Goal: Find specific page/section: Find specific page/section

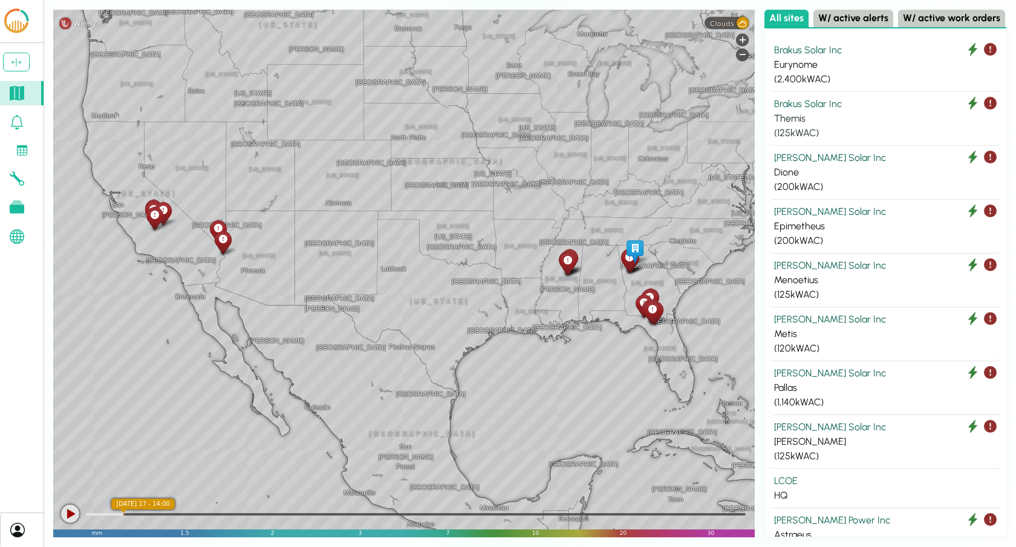
click at [855, 111] on div "Themis" at bounding box center [885, 118] width 223 height 15
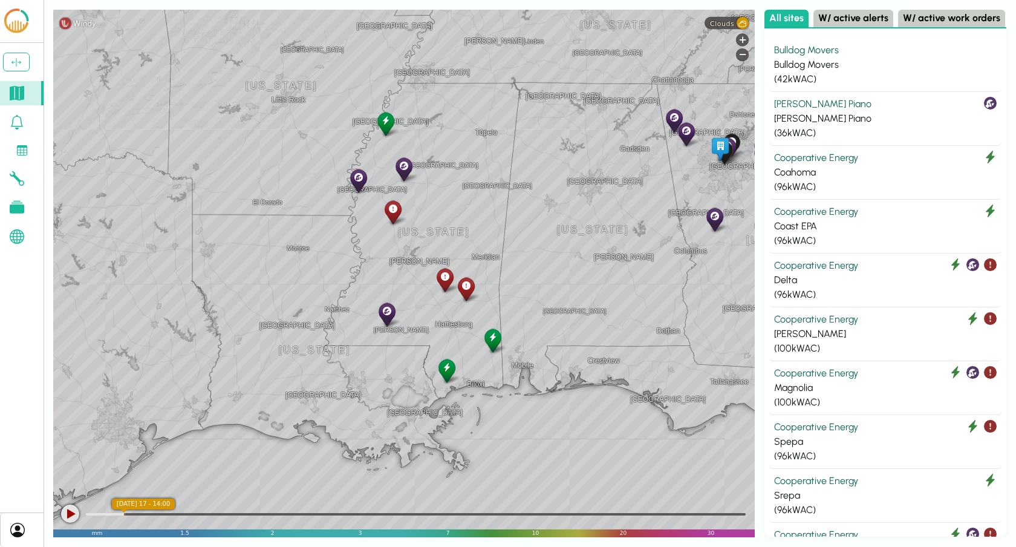
drag, startPoint x: 373, startPoint y: 214, endPoint x: 582, endPoint y: 160, distance: 216.2
click at [582, 160] on div "Rome Atlanta Birmingham Alabama Gadsden La Grange Columbus Montgomery Lewisburg…" at bounding box center [404, 273] width 702 height 527
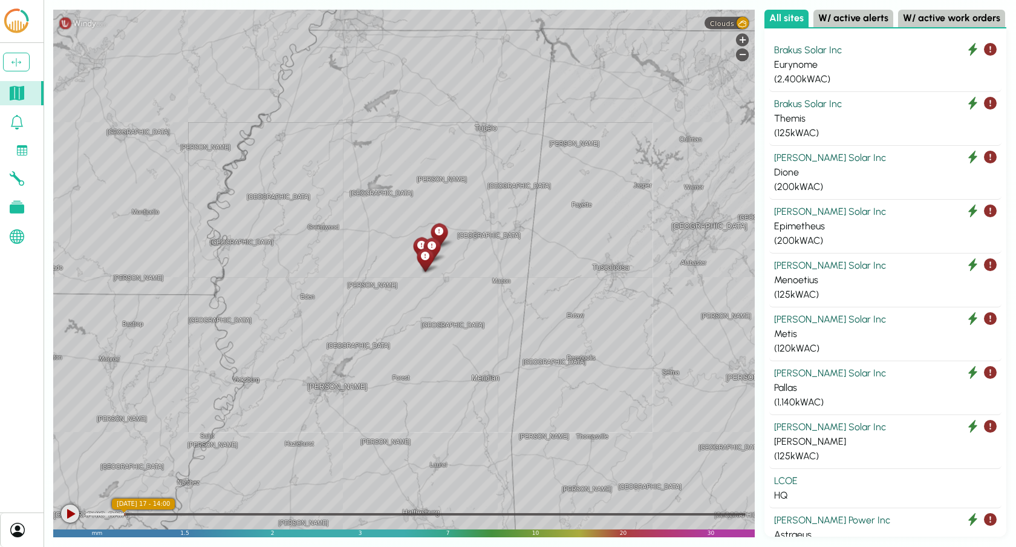
drag, startPoint x: 601, startPoint y: 298, endPoint x: 698, endPoint y: 413, distance: 150.7
click at [698, 413] on div "Forest Philadelphia Durant Meridian Demopolis Eutaw Macon York Hattiesburg Boga…" at bounding box center [404, 273] width 702 height 527
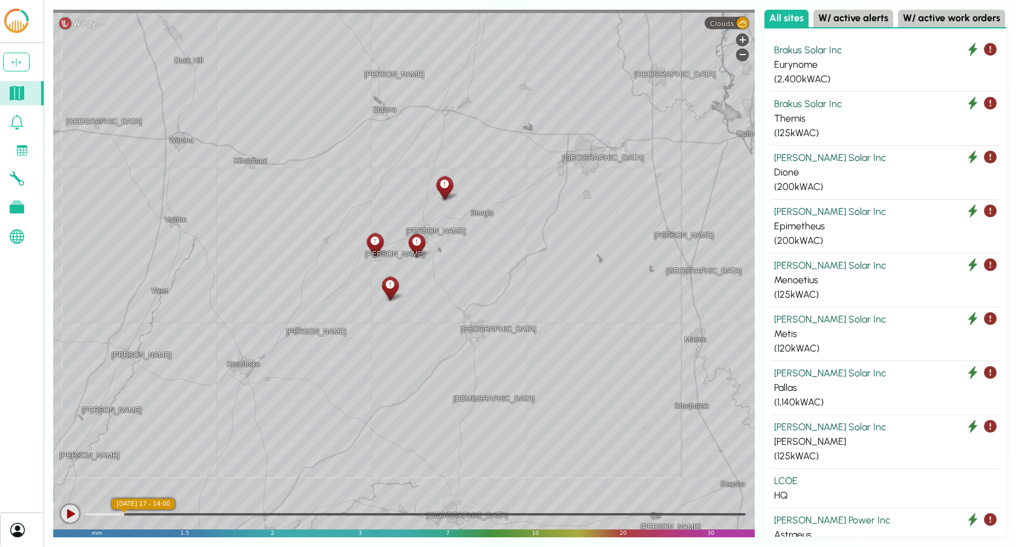
drag, startPoint x: 402, startPoint y: 252, endPoint x: 539, endPoint y: 396, distance: 198.5
click at [539, 396] on div "Louisville Noxapater Ackerman Sturgis Weir Crawford Union Philadelphia De Kalb …" at bounding box center [404, 273] width 702 height 527
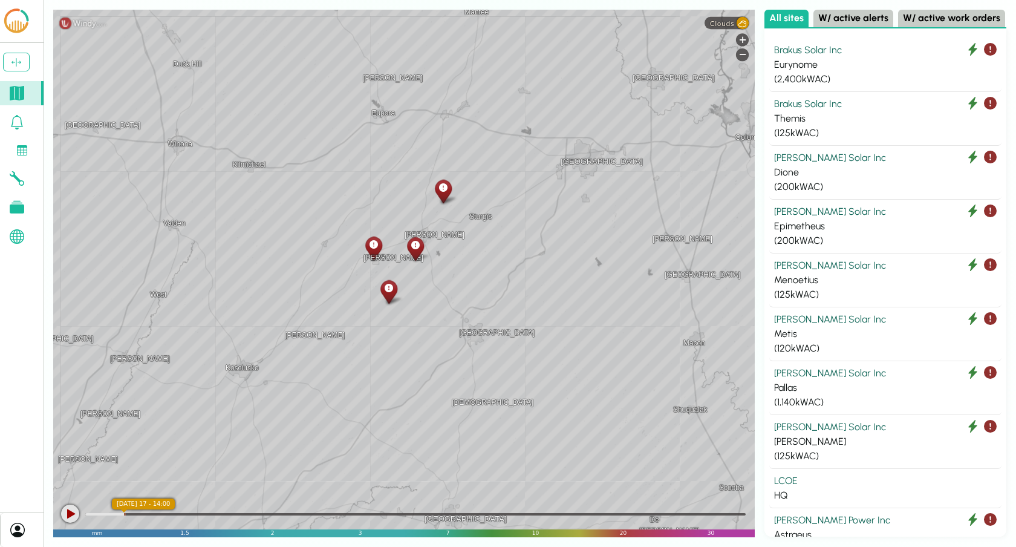
click at [417, 252] on div at bounding box center [415, 248] width 21 height 27
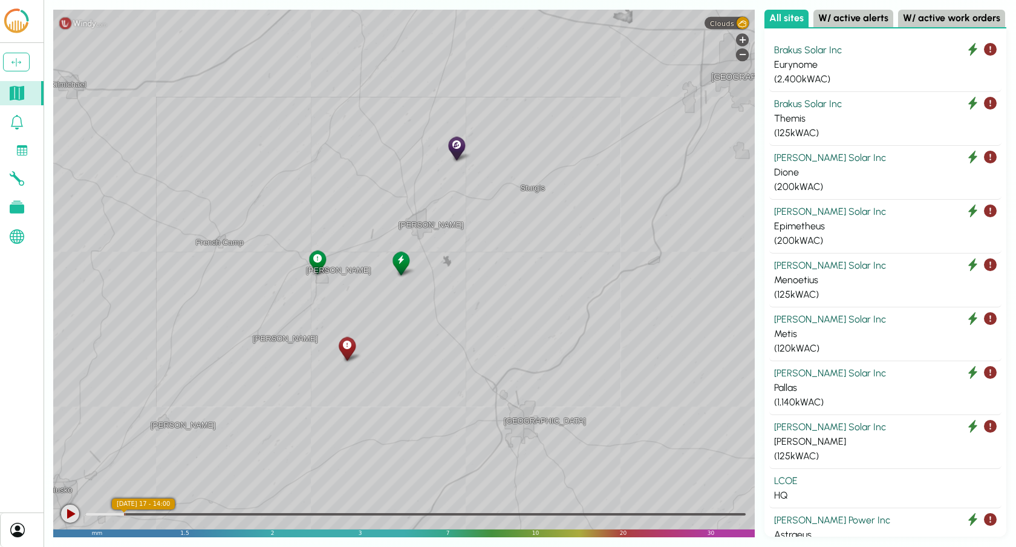
click at [73, 514] on div at bounding box center [70, 513] width 18 height 18
click at [195, 513] on div at bounding box center [415, 514] width 660 height 2
click at [217, 513] on div at bounding box center [415, 514] width 660 height 2
click at [71, 517] on div at bounding box center [70, 513] width 18 height 18
click at [217, 512] on div at bounding box center [415, 513] width 660 height 12
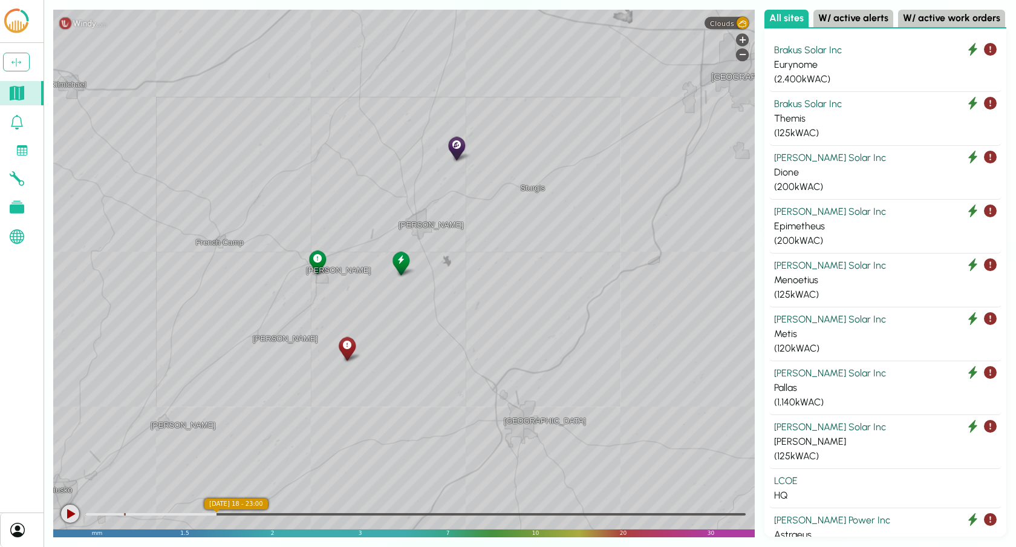
click at [73, 510] on div at bounding box center [70, 513] width 18 height 18
click at [207, 513] on div at bounding box center [152, 514] width 135 height 2
click at [197, 514] on div at bounding box center [146, 514] width 122 height 2
click at [211, 514] on div at bounding box center [415, 514] width 660 height 2
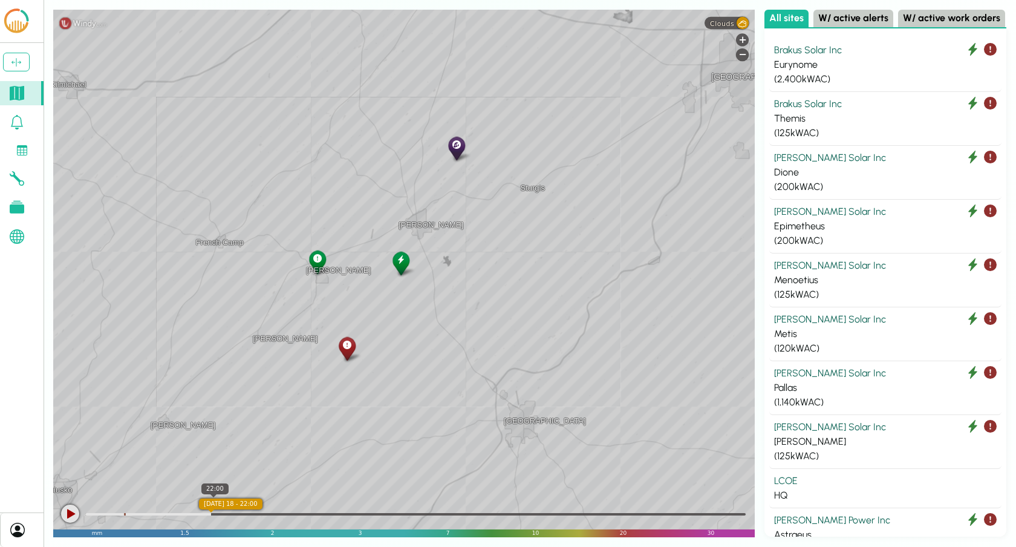
click at [213, 513] on div at bounding box center [415, 514] width 660 height 2
click at [879, 105] on div "Brakus Solar Inc" at bounding box center [885, 104] width 223 height 15
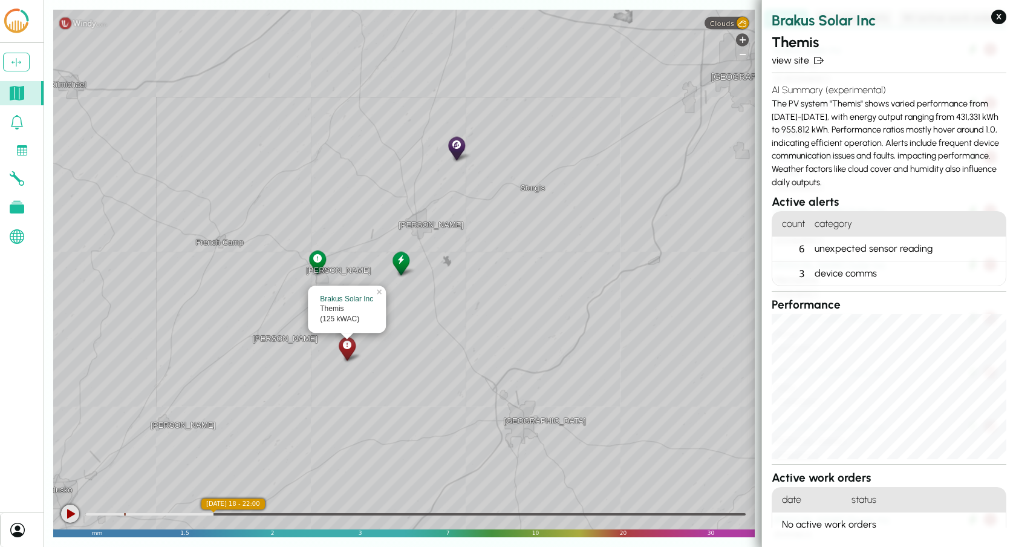
click at [748, 55] on div "-" at bounding box center [742, 54] width 13 height 13
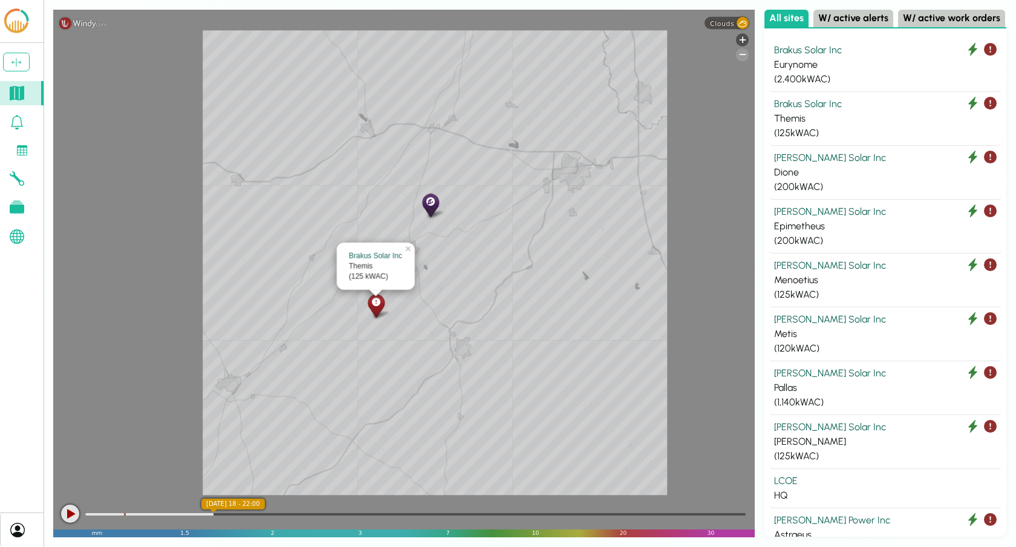
click at [748, 55] on div "-" at bounding box center [742, 54] width 13 height 13
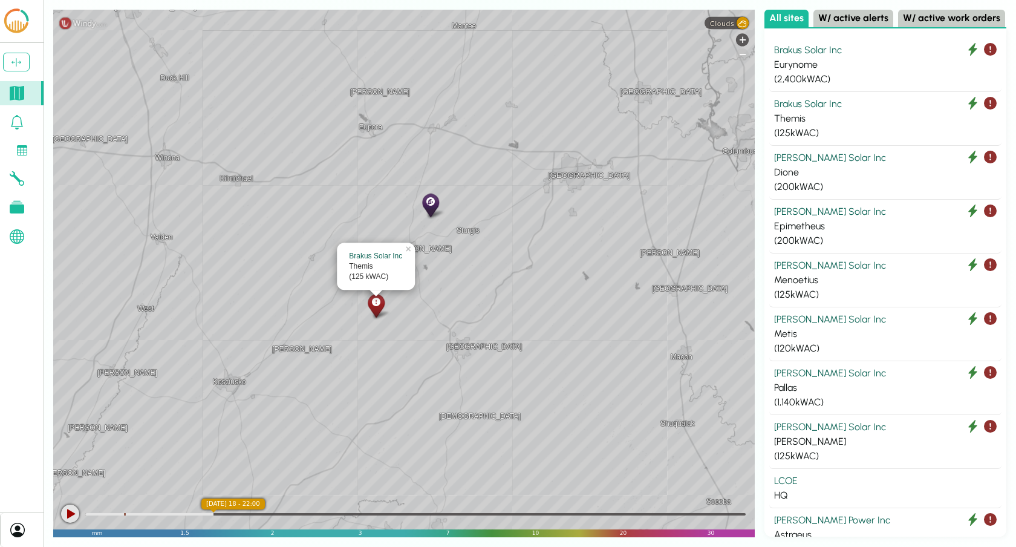
click at [748, 55] on div "-" at bounding box center [742, 54] width 13 height 13
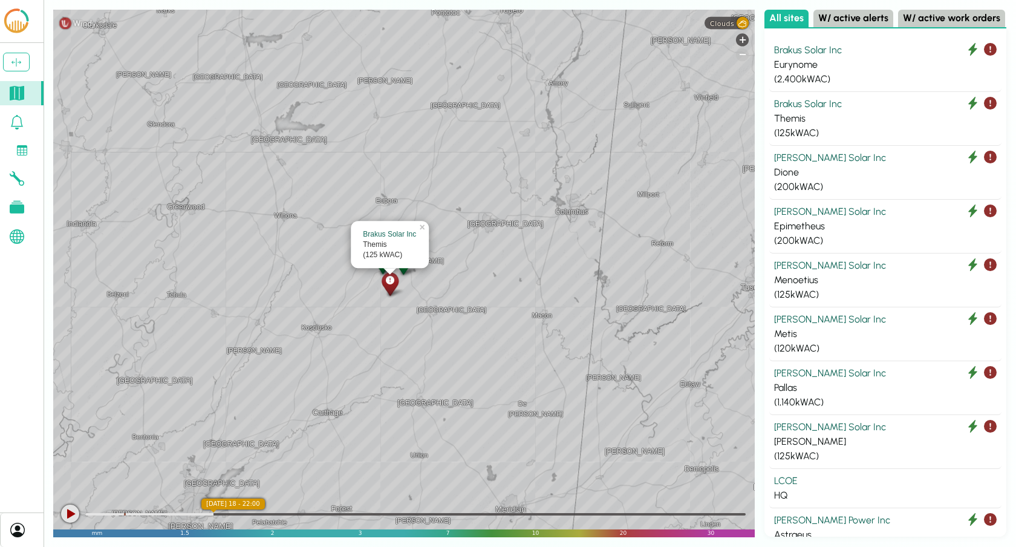
click at [748, 55] on div "-" at bounding box center [742, 54] width 13 height 13
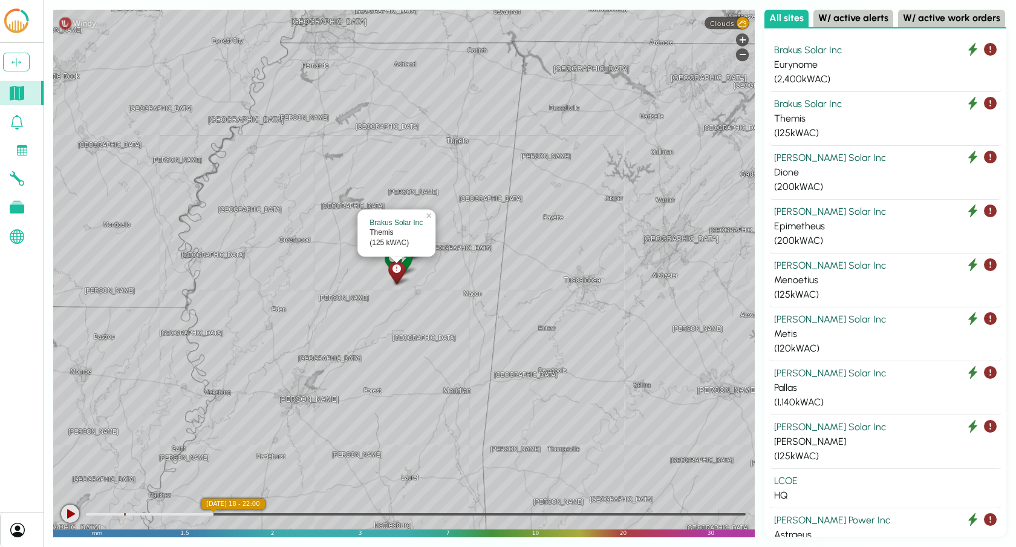
click at [559, 258] on div "Grenada Vardaman Starkville Tupelo Forest Philadelphia Durant Meridian Greenvil…" at bounding box center [404, 273] width 702 height 527
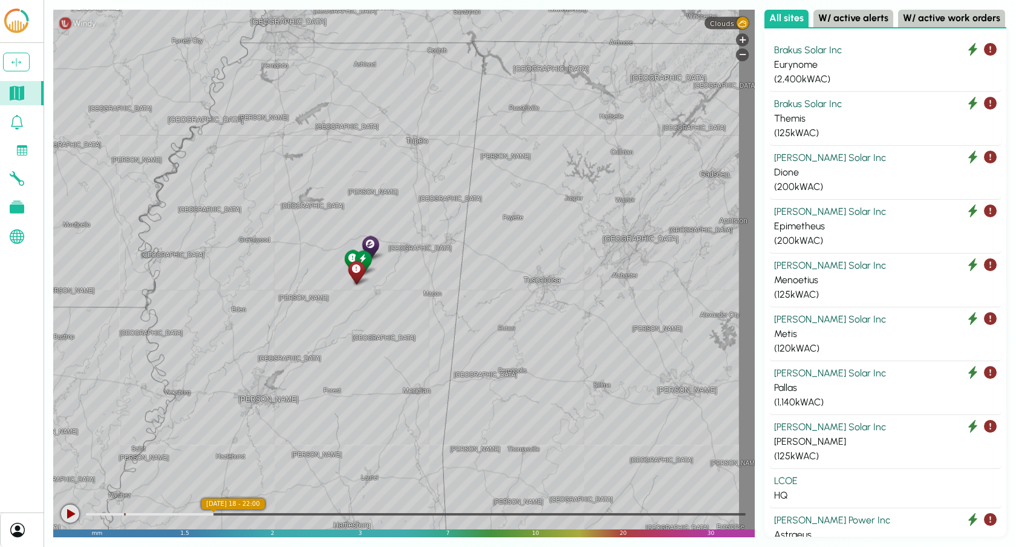
drag, startPoint x: 559, startPoint y: 258, endPoint x: 464, endPoint y: 258, distance: 95.0
click at [464, 258] on div "Grenada Vardaman Starkville Tupelo Forest Philadelphia Durant Meridian Greenvil…" at bounding box center [404, 273] width 702 height 527
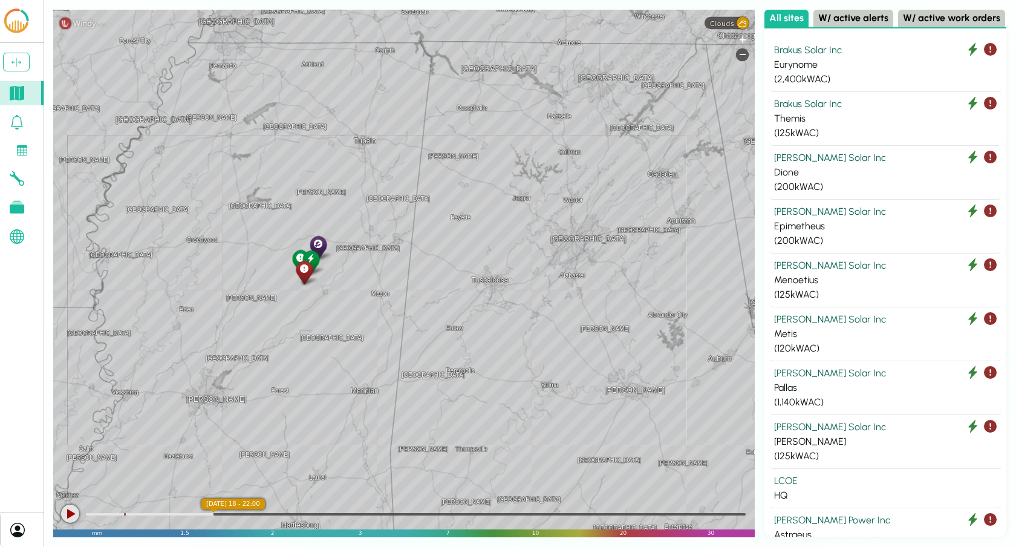
click at [742, 36] on div "+" at bounding box center [742, 39] width 13 height 13
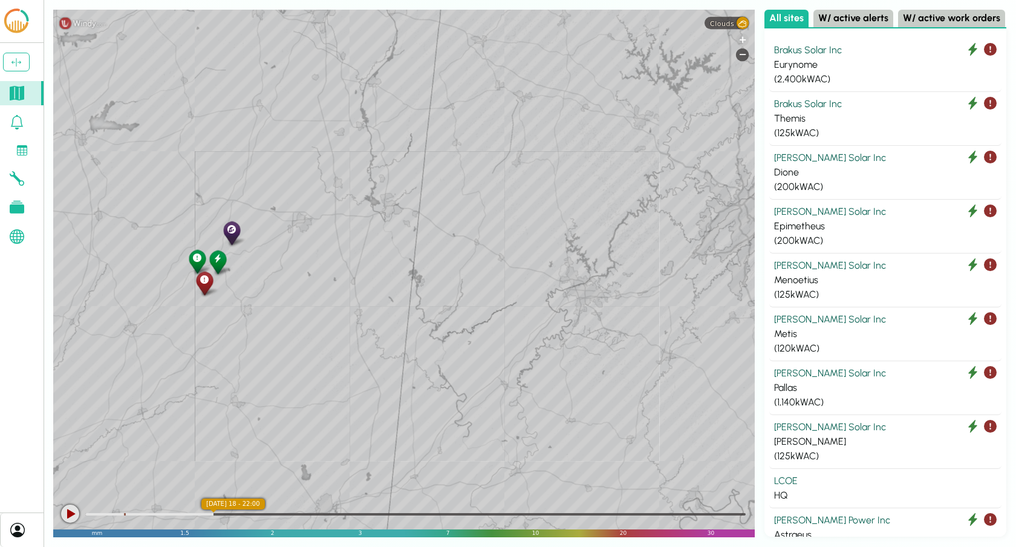
click at [742, 36] on div "+" at bounding box center [742, 39] width 13 height 13
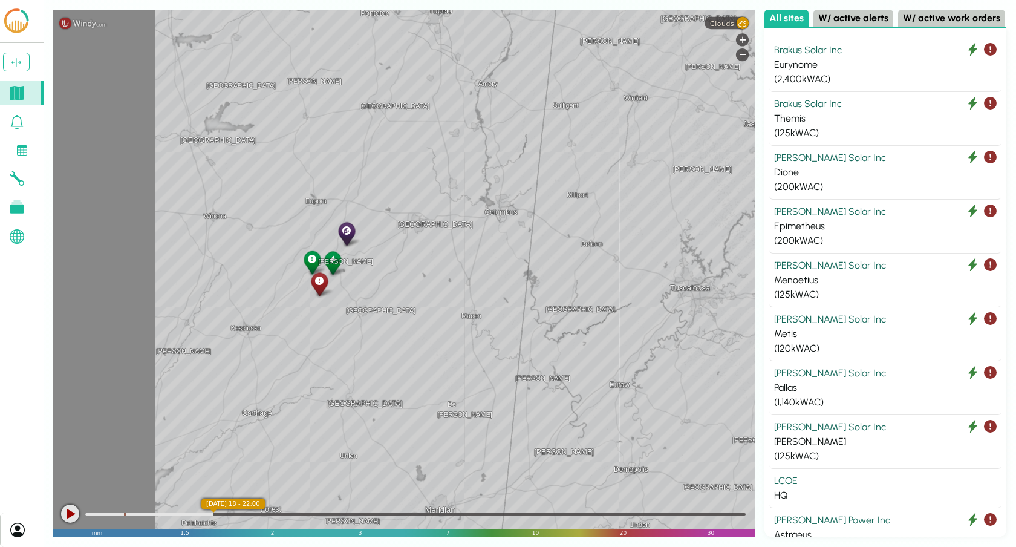
drag, startPoint x: 354, startPoint y: 233, endPoint x: 490, endPoint y: 239, distance: 135.6
click at [490, 239] on div "Millport Columbus Reform Macon Livingston Geiger Aliceville Eupora Starkville A…" at bounding box center [404, 273] width 702 height 527
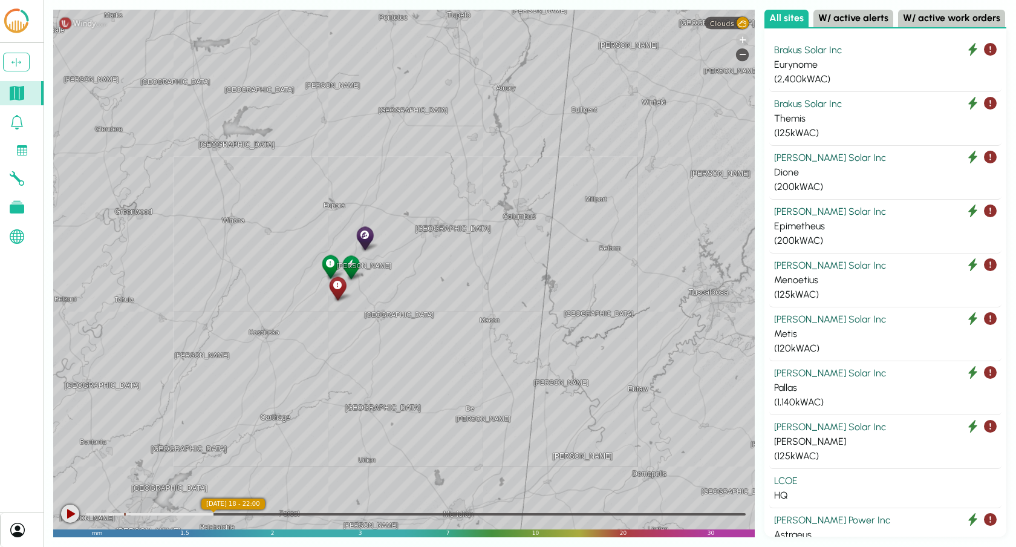
click at [742, 39] on div "+" at bounding box center [742, 39] width 13 height 13
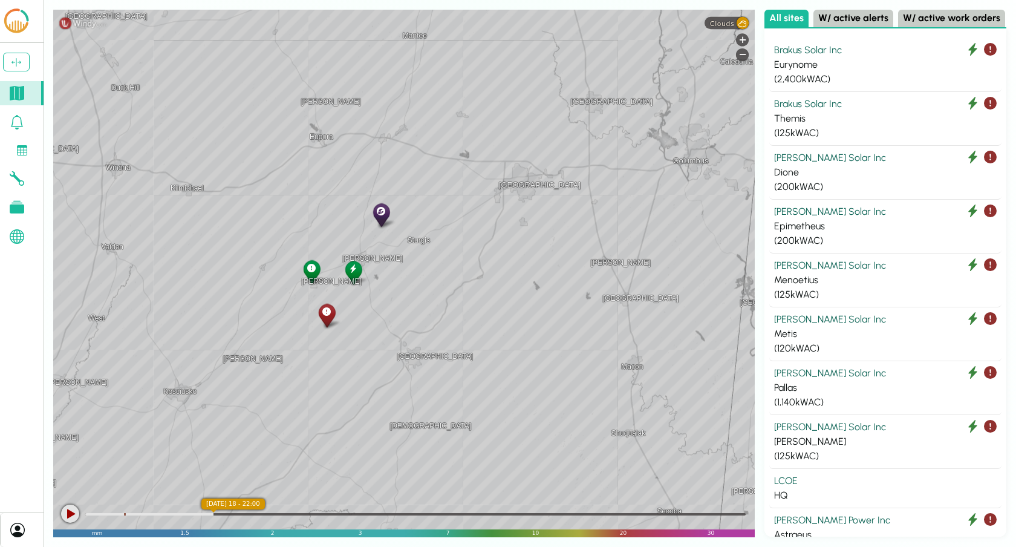
drag, startPoint x: 411, startPoint y: 287, endPoint x: 466, endPoint y: 287, distance: 55.6
click at [466, 287] on div "Ackerman Sturgis Weir Crawford Eupora Walthall West Point Starkville Louisville…" at bounding box center [404, 273] width 702 height 527
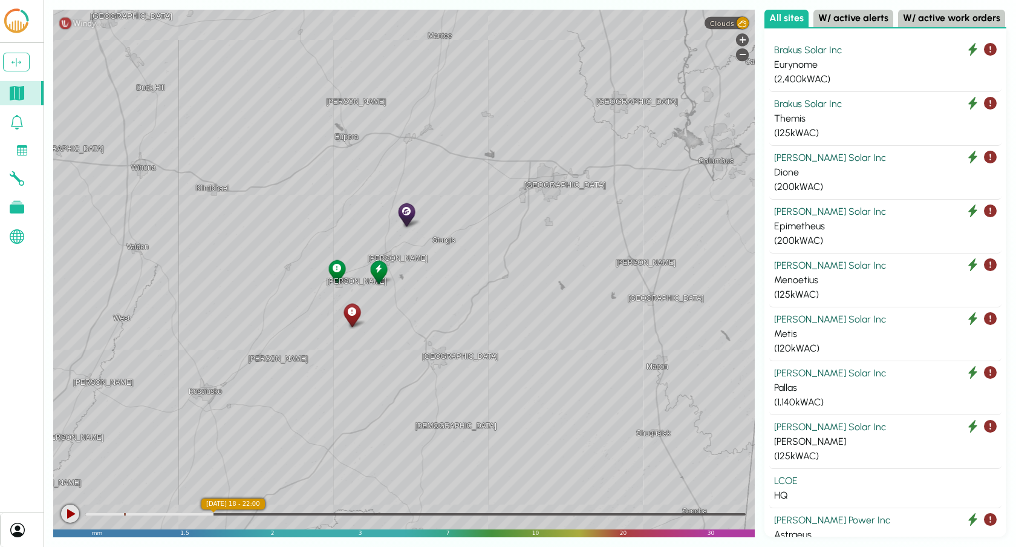
click at [383, 274] on div at bounding box center [378, 271] width 21 height 27
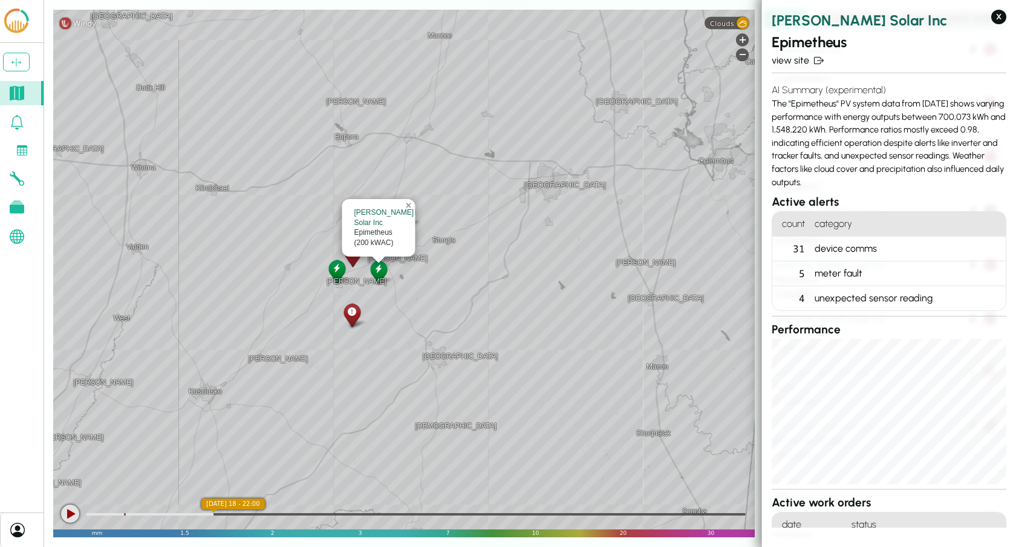
click at [409, 207] on link "×" at bounding box center [409, 203] width 11 height 8
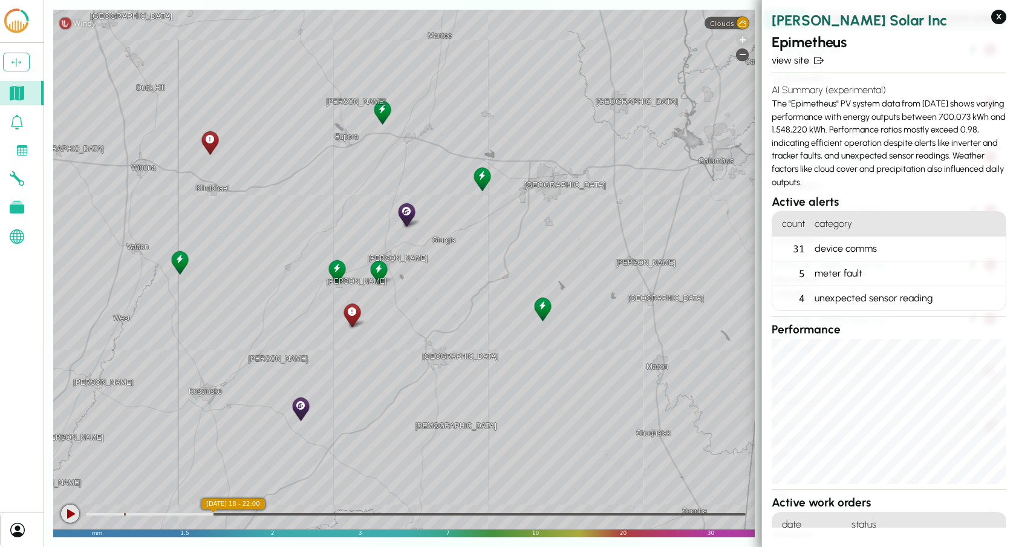
click at [742, 42] on div "+" at bounding box center [742, 39] width 13 height 13
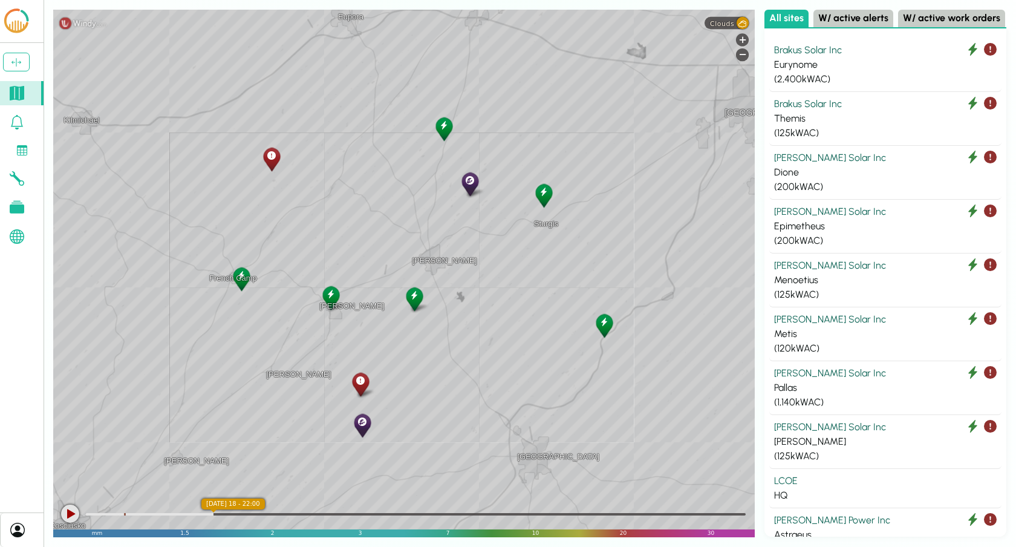
drag, startPoint x: 648, startPoint y: 189, endPoint x: 714, endPoint y: 203, distance: 67.5
click at [714, 203] on div "Ackerman Sturgis Weir Eupora French Camp McCool Louisville Noxapater Starkville…" at bounding box center [404, 273] width 702 height 527
click at [742, 57] on div "-" at bounding box center [742, 54] width 13 height 13
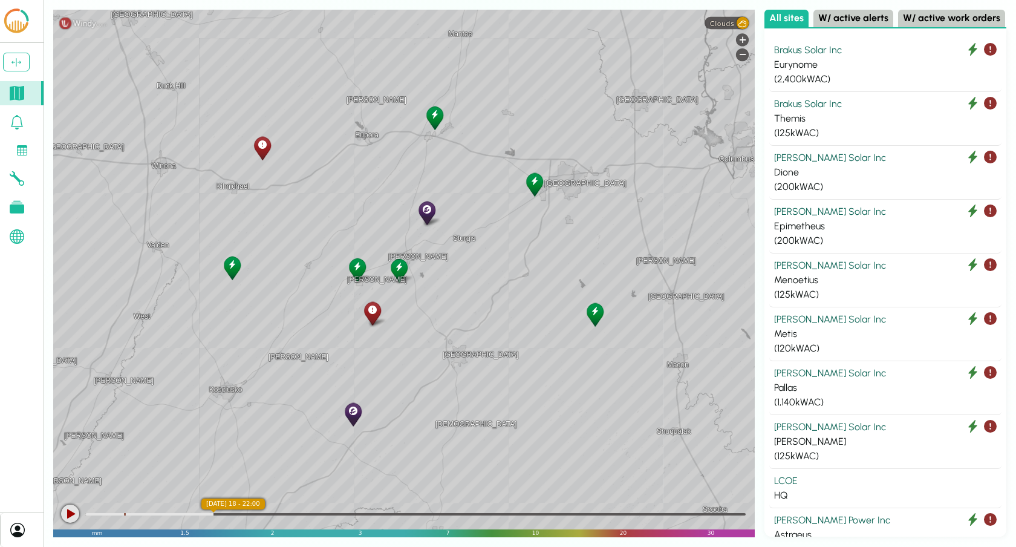
drag, startPoint x: 698, startPoint y: 101, endPoint x: 685, endPoint y: 92, distance: 16.1
click at [685, 92] on div "Ackerman Sturgis Weir Kilmichael Eupora Walthall Kosciusko Ethel Louisville Nox…" at bounding box center [404, 273] width 702 height 527
click at [741, 42] on div "+" at bounding box center [742, 39] width 13 height 13
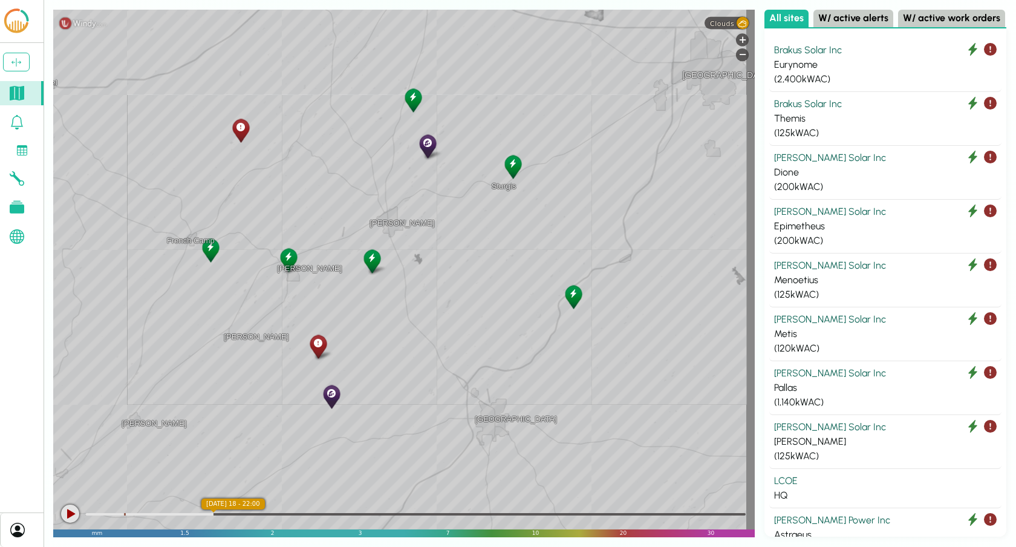
drag, startPoint x: 653, startPoint y: 163, endPoint x: 630, endPoint y: 142, distance: 31.7
click at [630, 142] on div "Ackerman Weir French Camp Sturgis McCool Eupora Ethel Louisville Noxapater Kilm…" at bounding box center [404, 273] width 702 height 527
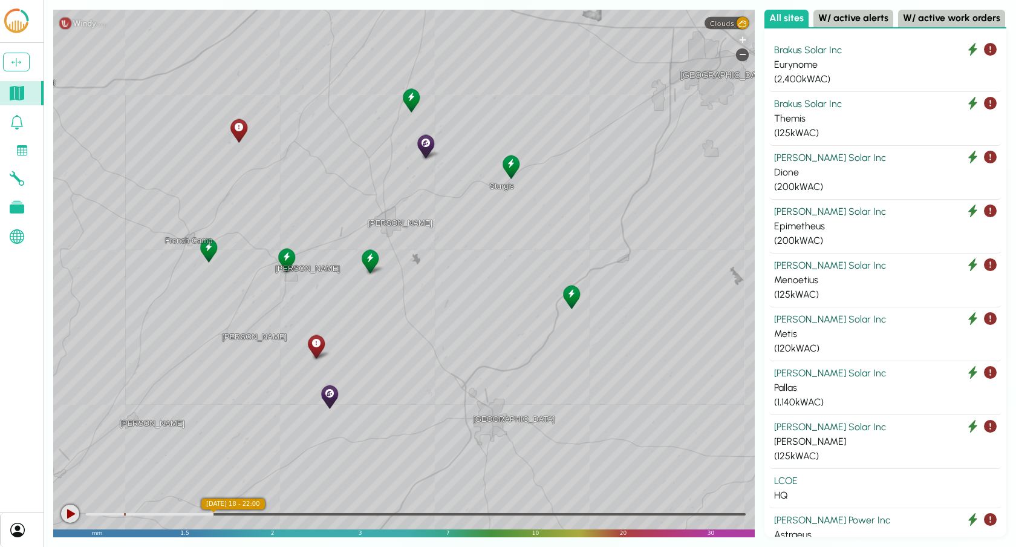
click at [743, 41] on div "+" at bounding box center [742, 39] width 13 height 13
click at [745, 58] on div "-" at bounding box center [742, 54] width 13 height 13
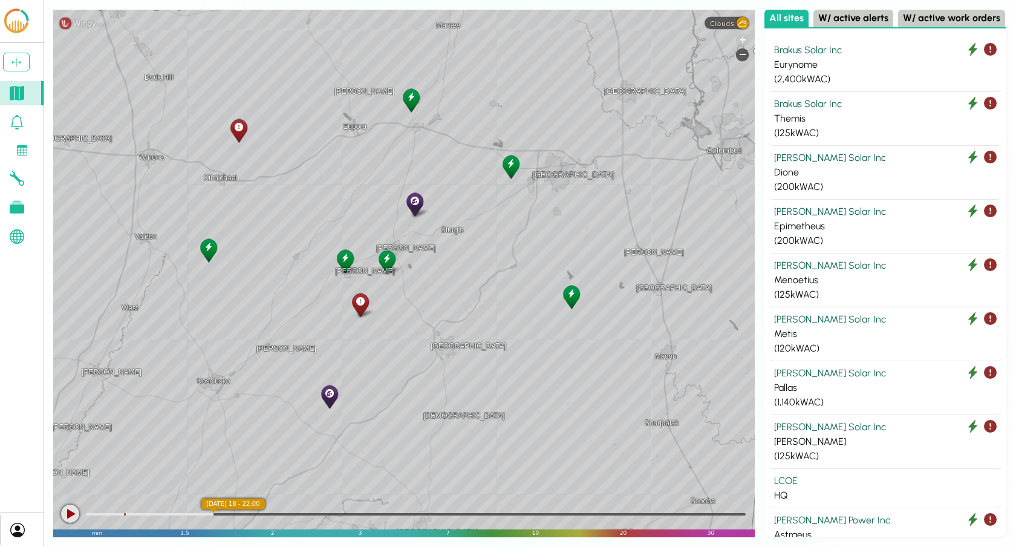
click at [743, 42] on div "+" at bounding box center [742, 39] width 13 height 13
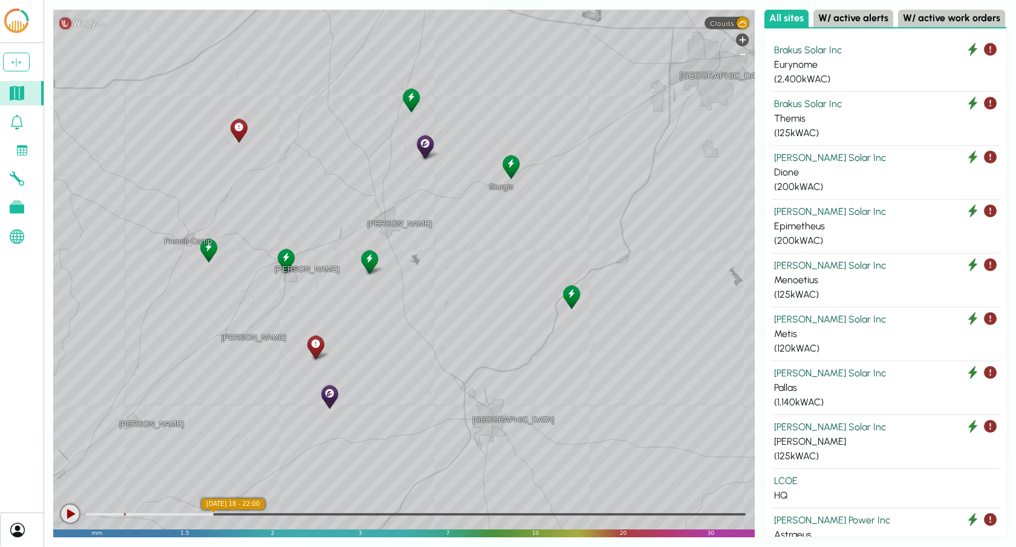
click at [746, 56] on div "-" at bounding box center [742, 54] width 13 height 13
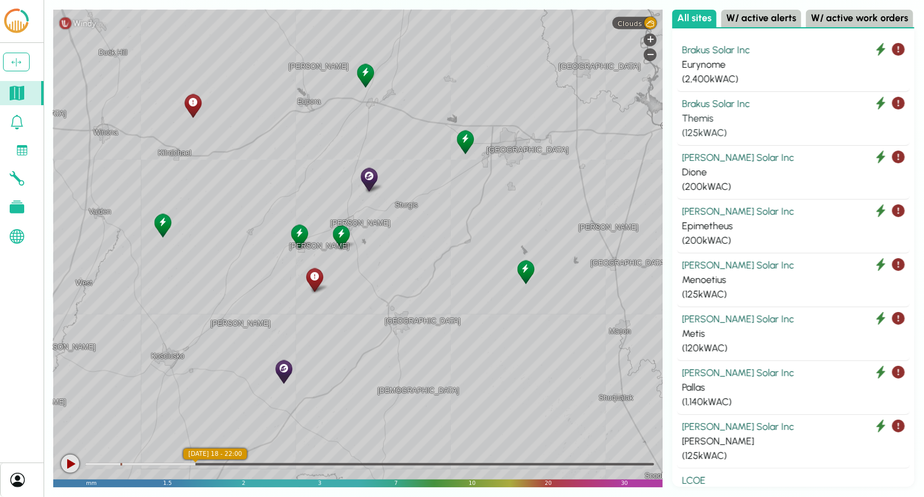
click at [764, 108] on div "Brakus Solar Inc" at bounding box center [793, 104] width 223 height 15
